Goal: Check status

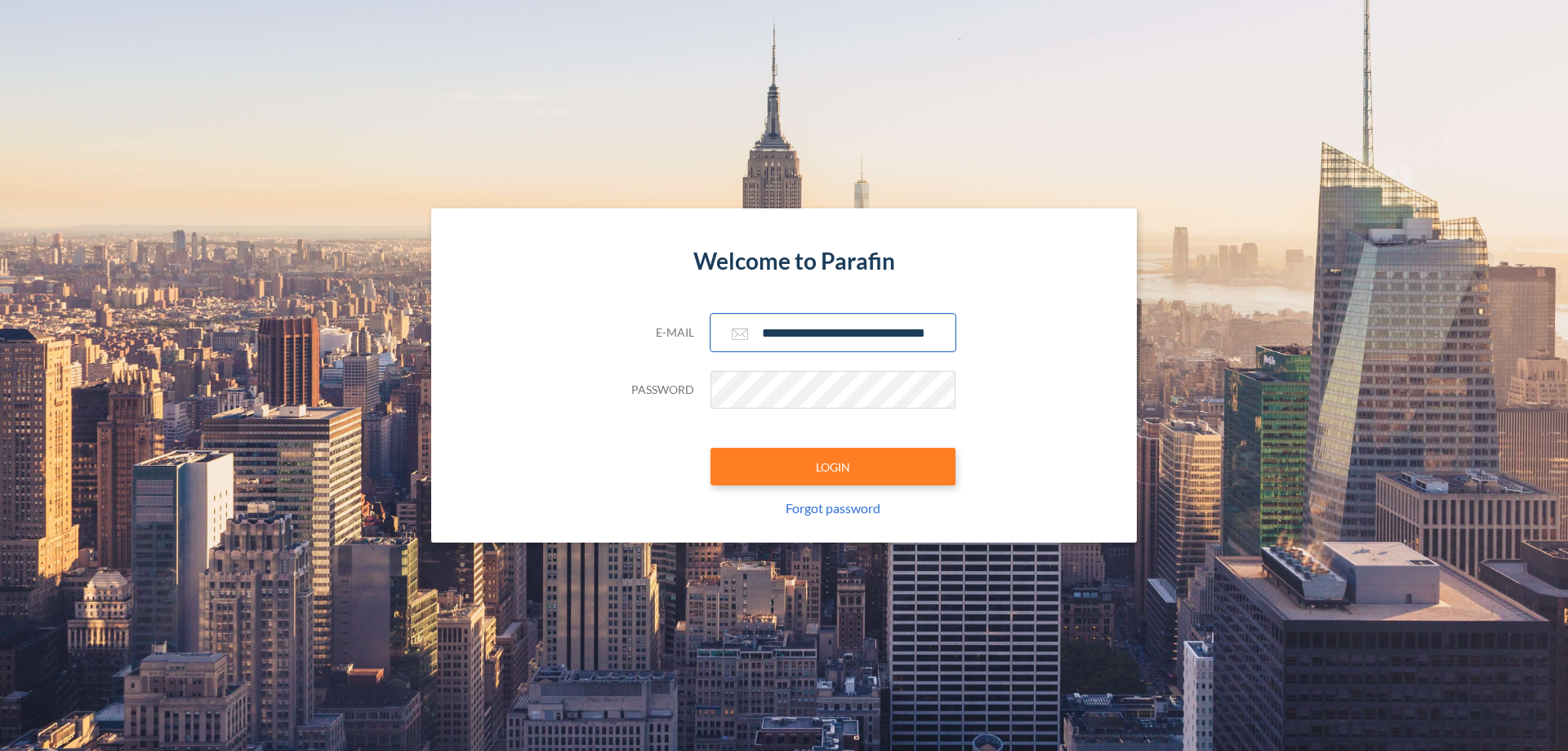
type input "**********"
click at [833, 467] on button "LOGIN" at bounding box center [833, 467] width 245 height 38
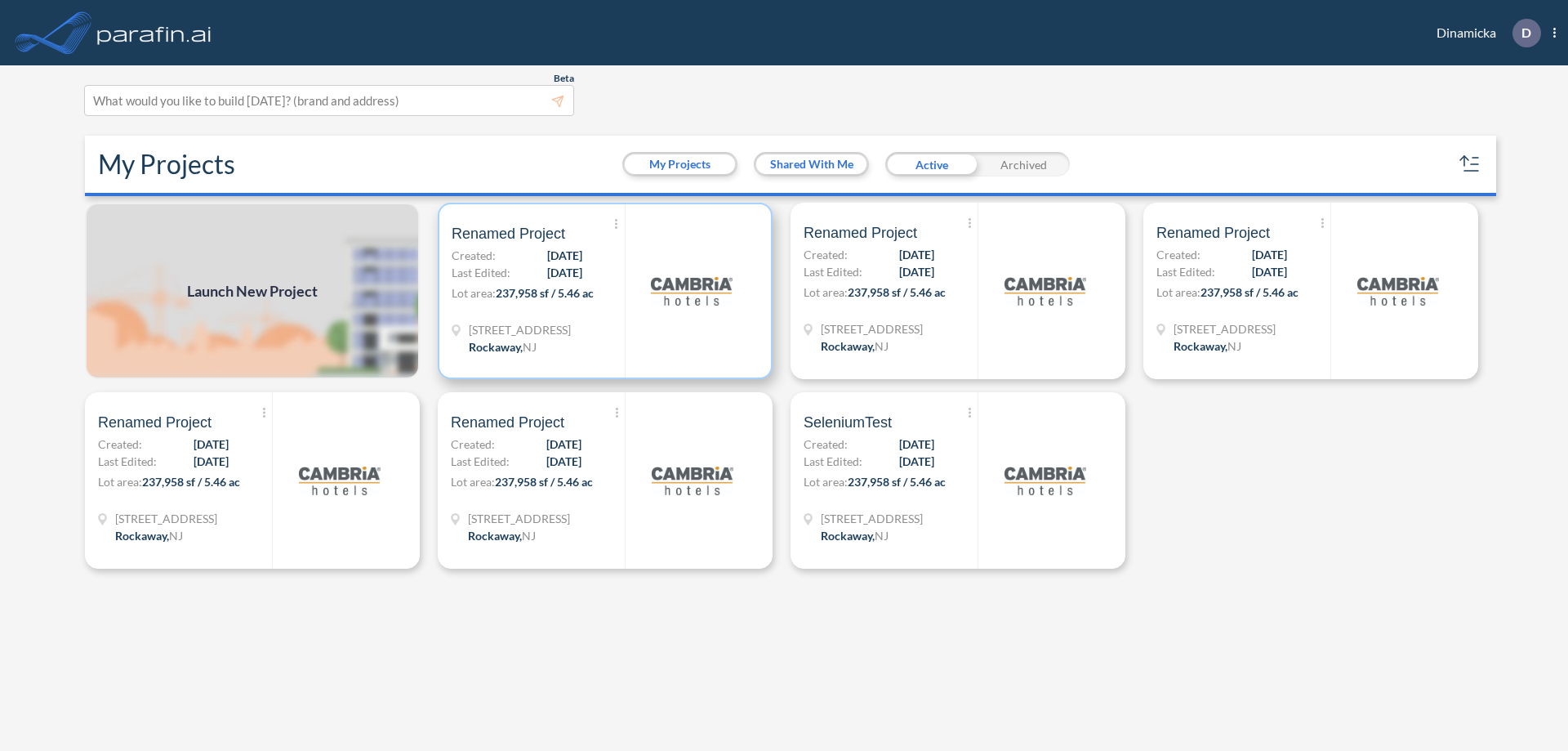
scroll to position [4, 0]
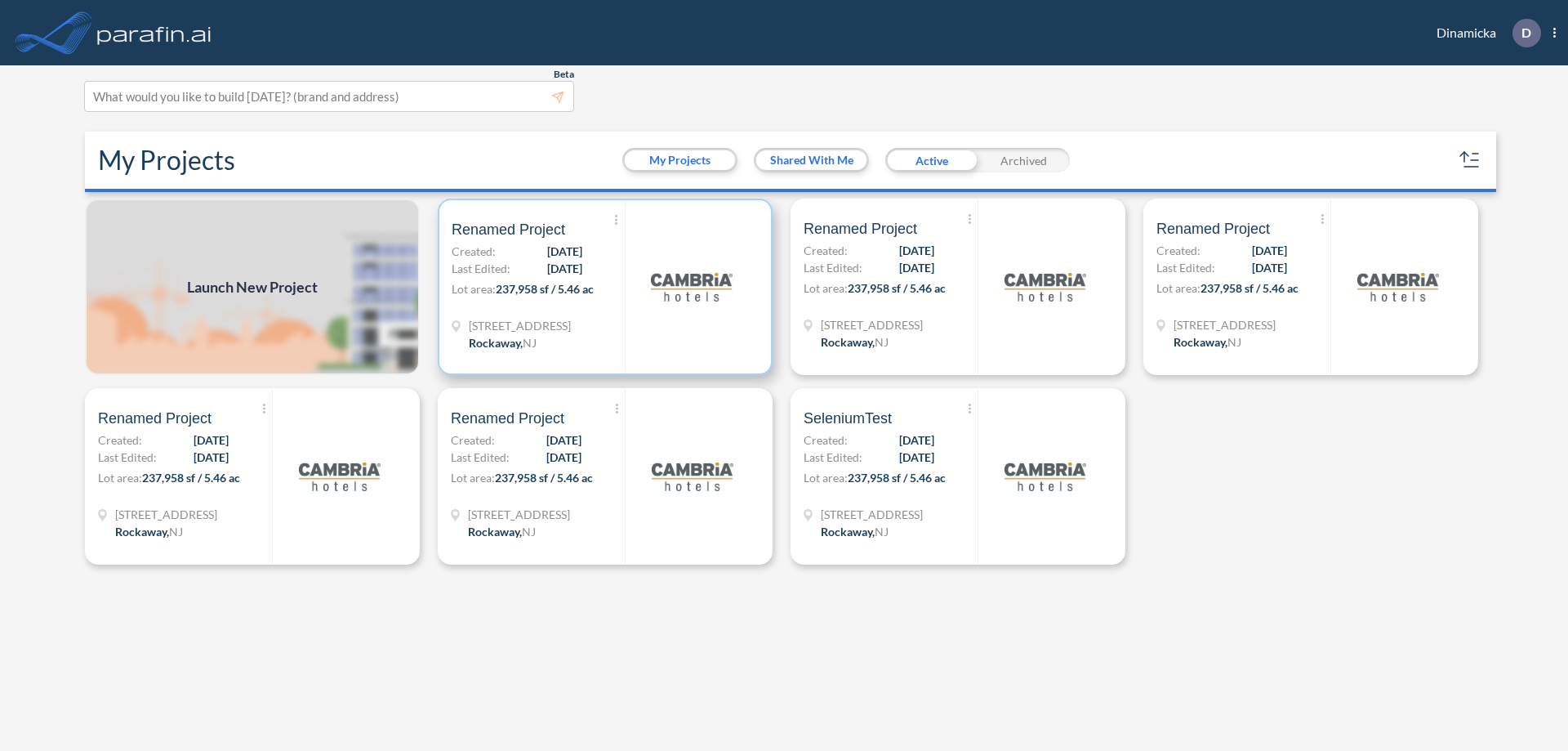
click at [606, 287] on p "Lot area: 237,958 sf / 5.46 ac" at bounding box center [538, 292] width 173 height 24
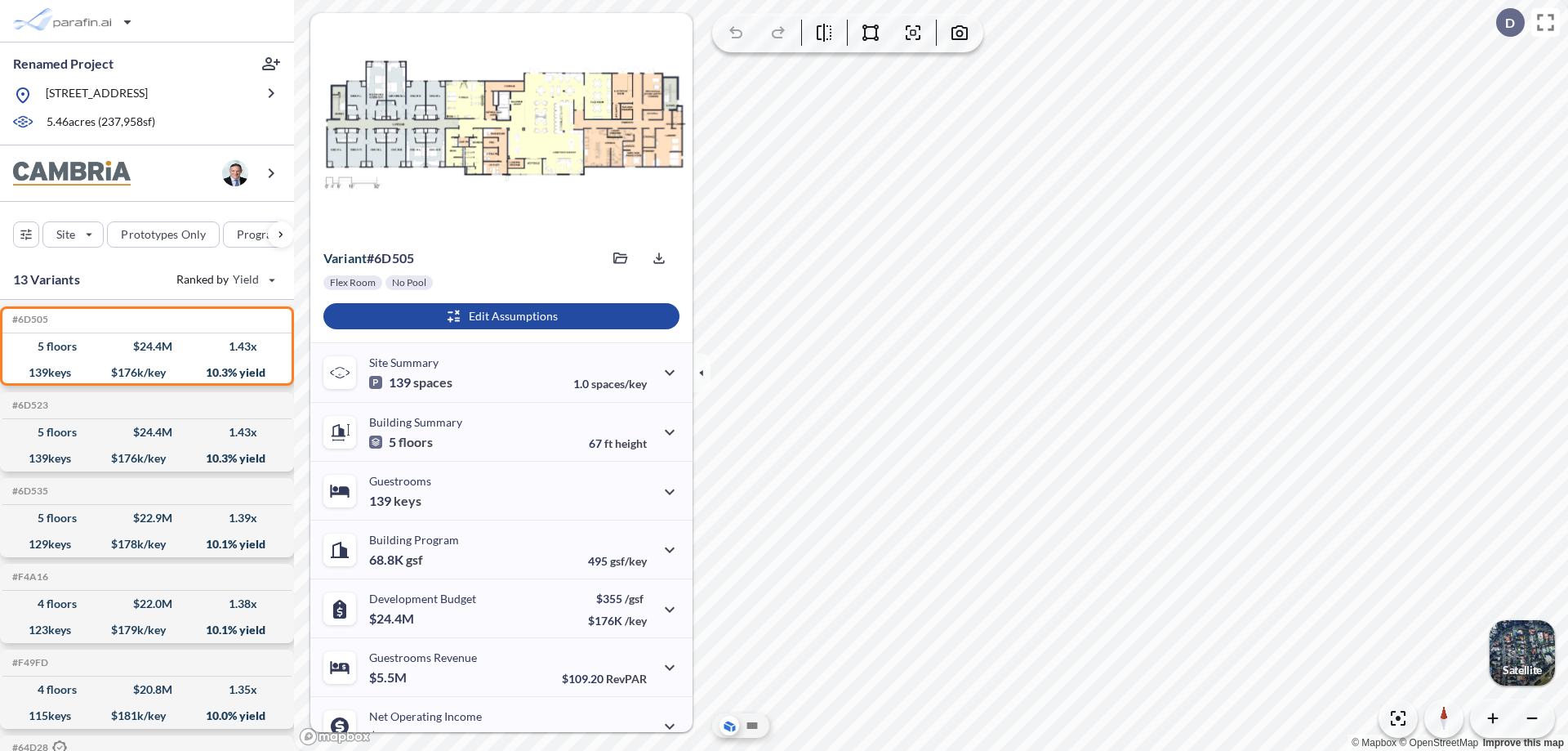
scroll to position [83, 0]
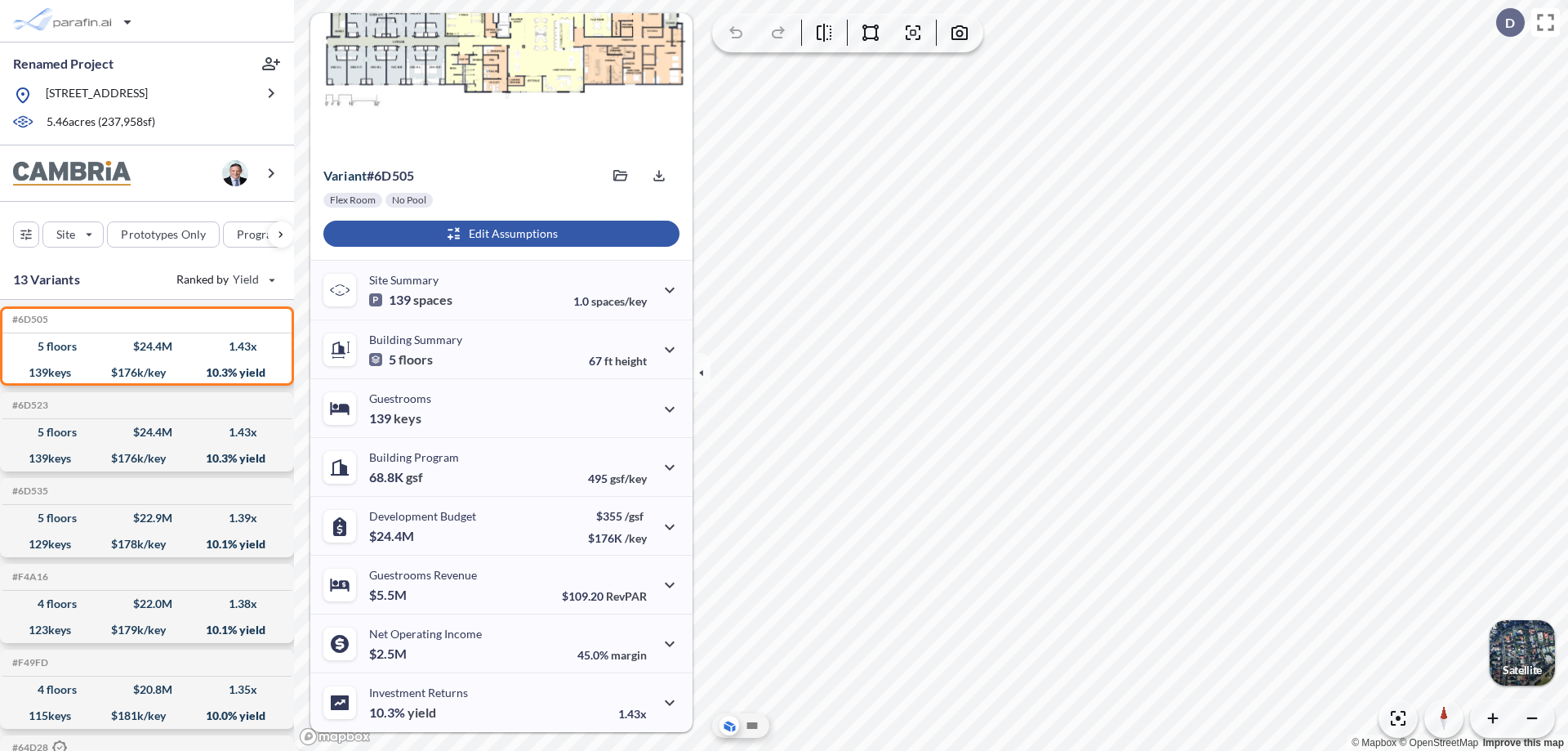
click at [499, 234] on div "button" at bounding box center [501, 234] width 356 height 26
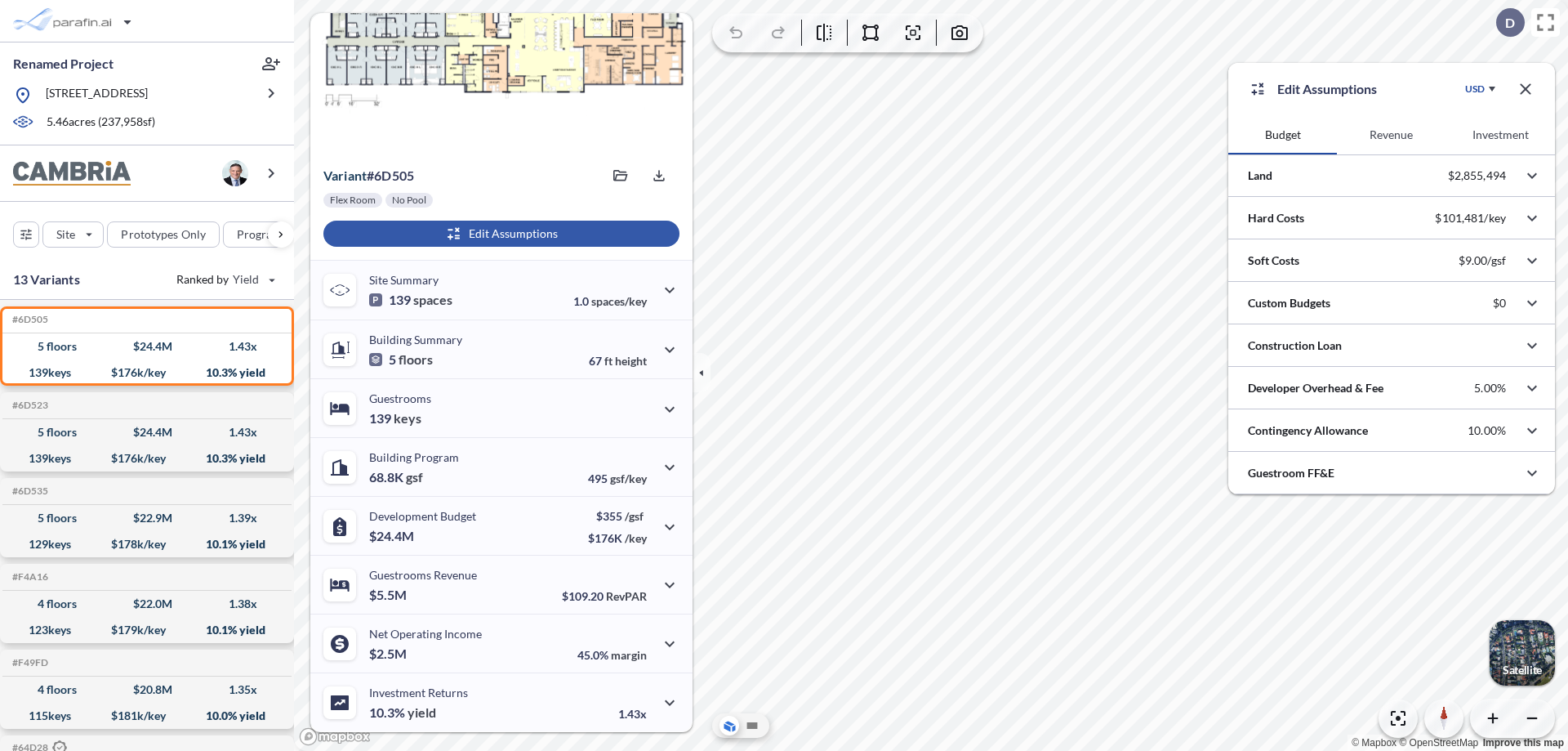
click at [1391, 135] on button "Revenue" at bounding box center [1391, 135] width 108 height 39
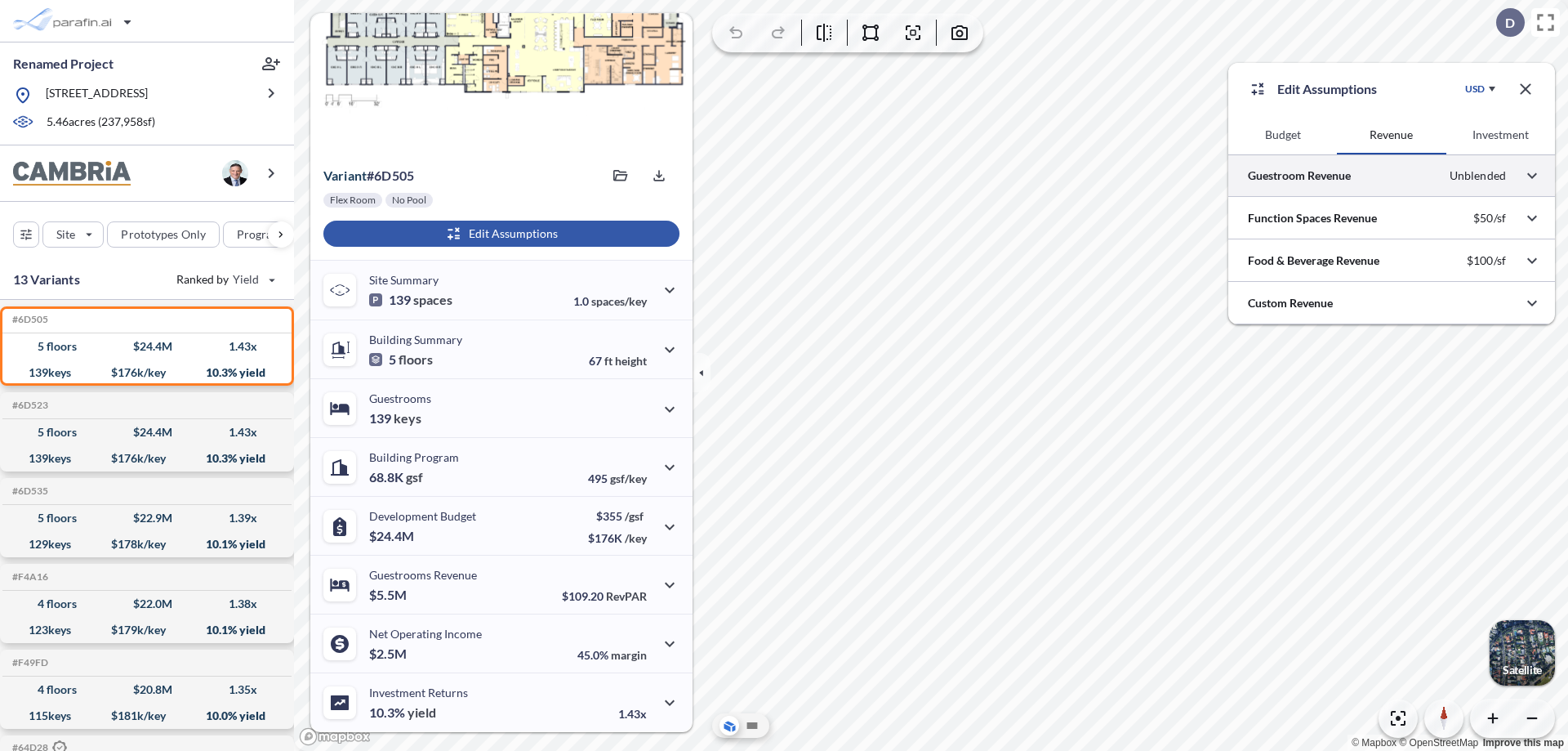
click at [1392, 176] on div at bounding box center [1391, 175] width 327 height 42
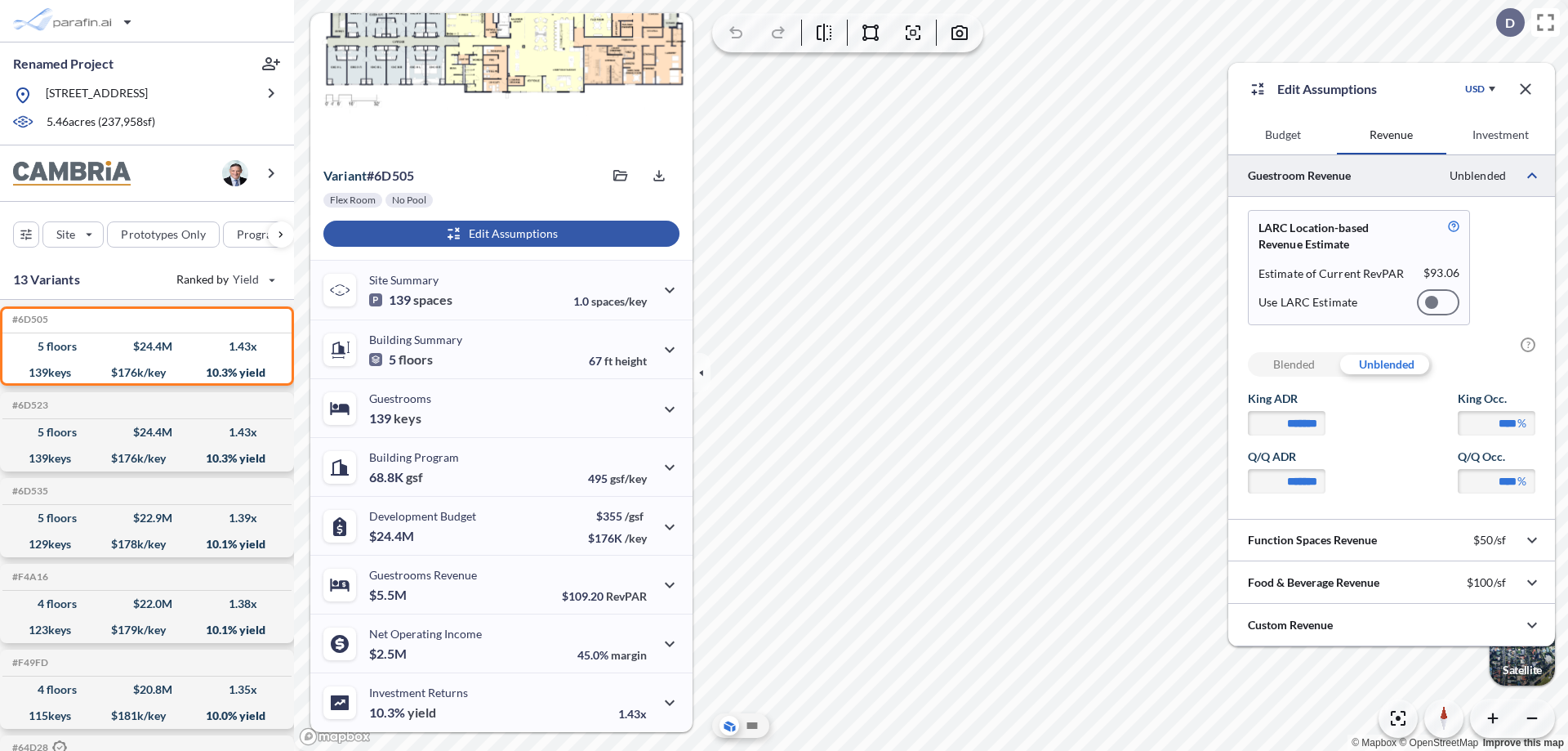
click at [1438, 302] on div at bounding box center [1438, 302] width 43 height 26
